Goal: Register for event/course

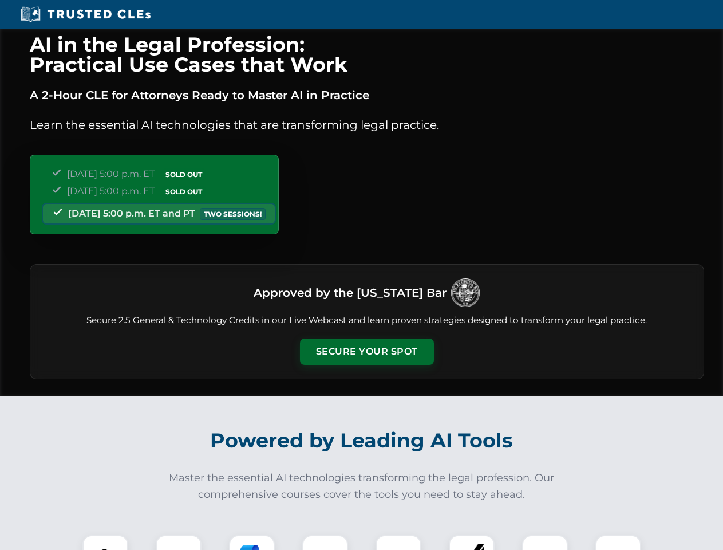
click at [366, 352] on button "Secure Your Spot" at bounding box center [367, 351] width 134 height 26
click at [105, 542] on img at bounding box center [105, 557] width 33 height 33
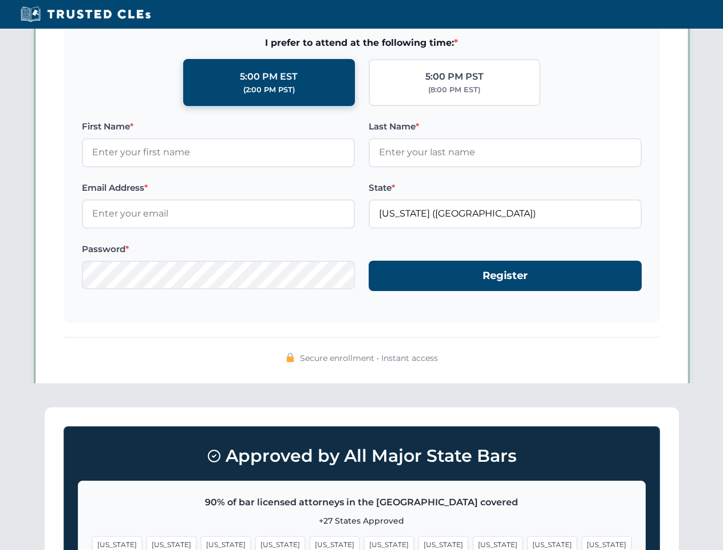
click at [419, 542] on span "[US_STATE]" at bounding box center [444, 544] width 50 height 17
click at [527, 542] on span "[US_STATE]" at bounding box center [552, 544] width 50 height 17
